Goal: Task Accomplishment & Management: Use online tool/utility

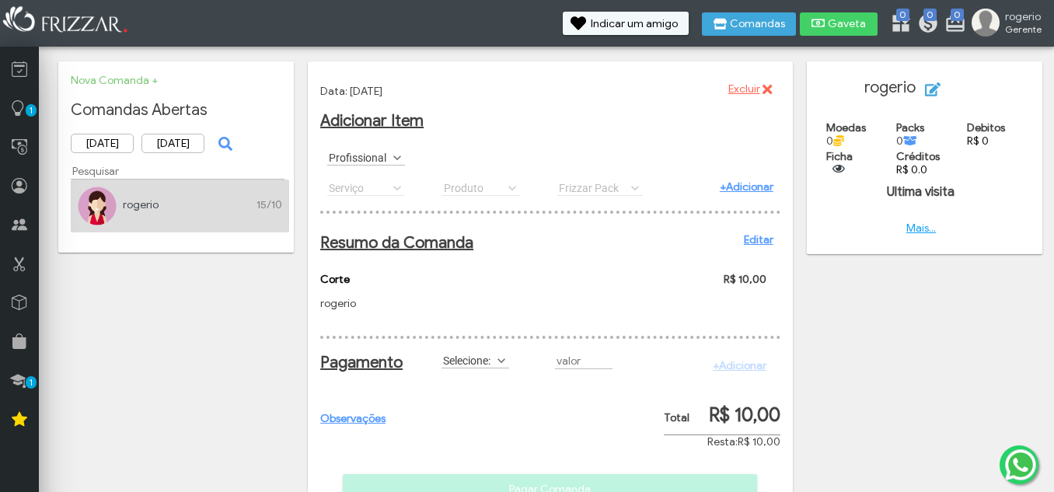
click at [389, 159] on label "Profissional" at bounding box center [359, 157] width 64 height 15
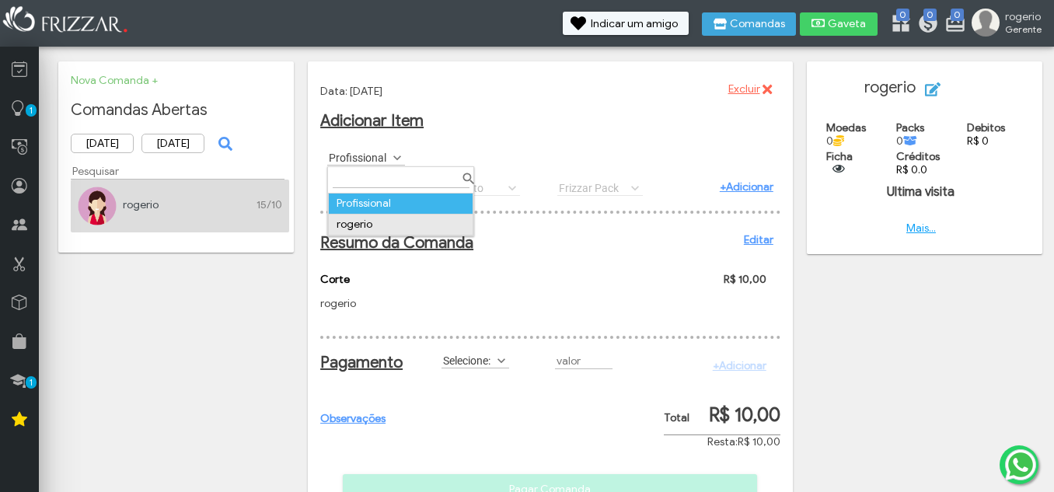
click at [385, 224] on td "rogerio" at bounding box center [401, 224] width 145 height 21
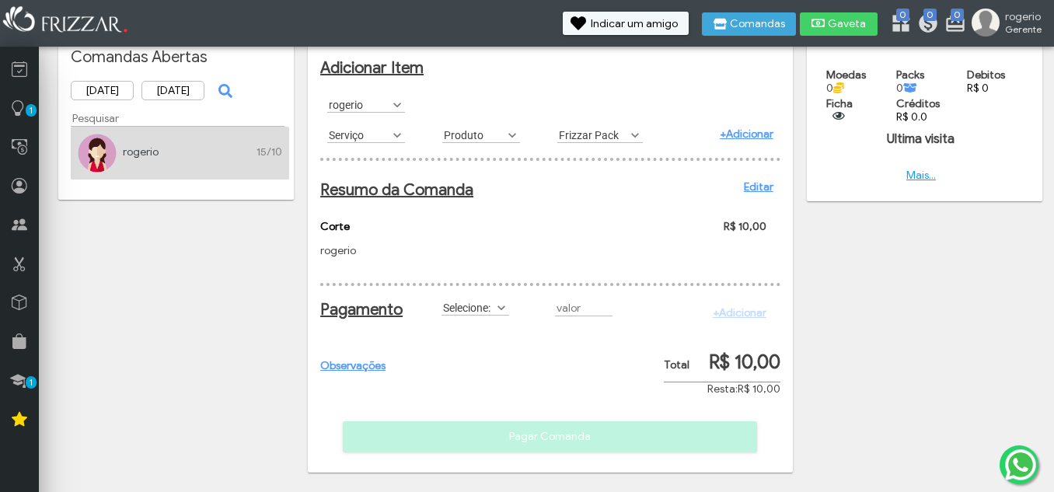
click at [725, 369] on span "R$ 10,00" at bounding box center [745, 362] width 72 height 23
click at [751, 365] on span "R$ 10,00" at bounding box center [745, 362] width 72 height 23
type input "R$"
click at [183, 355] on body "ui-button [PERSON_NAME] Minha Conta Home Treinamento Sair 0 0 0" at bounding box center [527, 193] width 1054 height 492
